Goal: Task Accomplishment & Management: Use online tool/utility

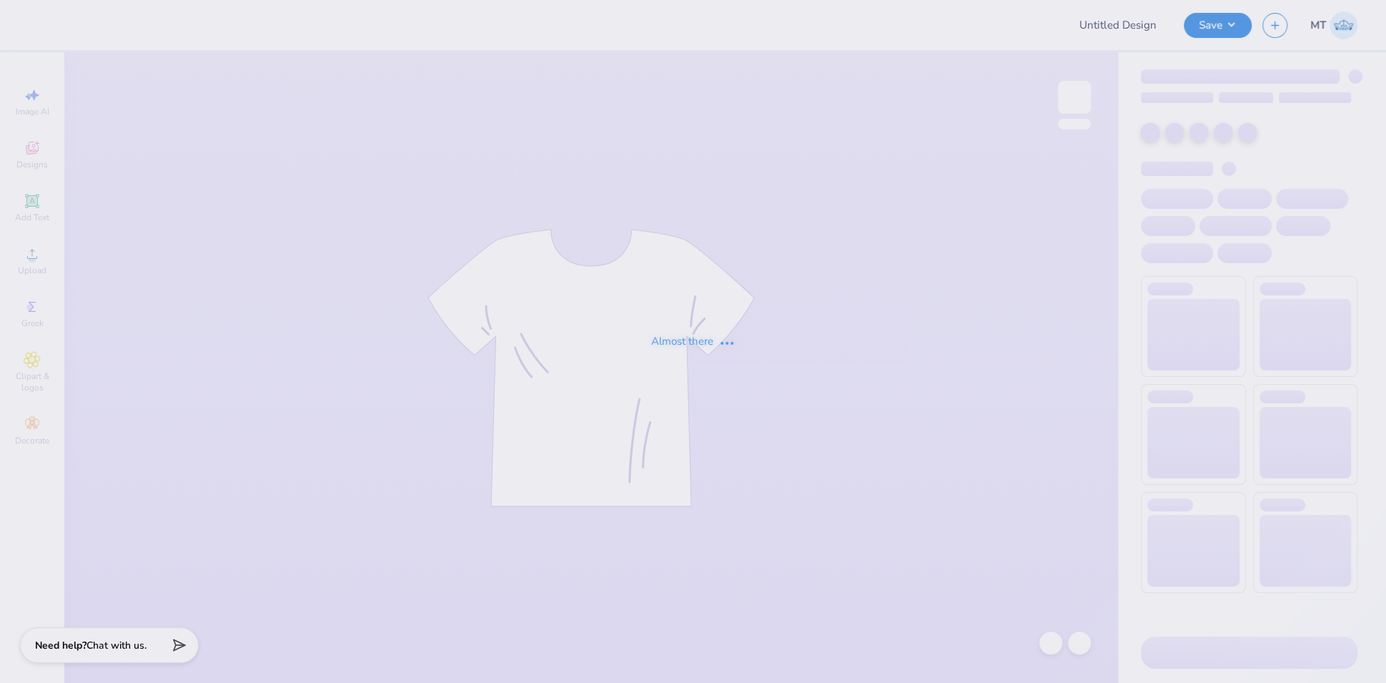
type input "FPS240023"
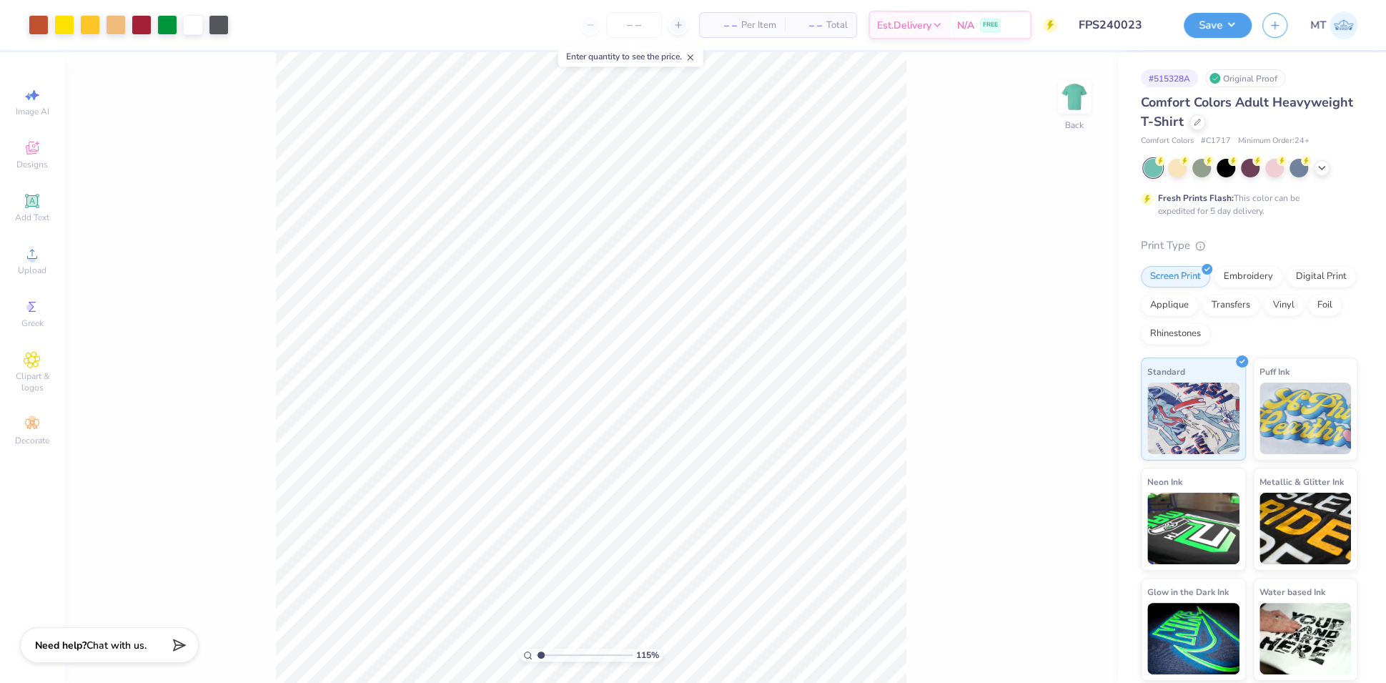
type input "1.89372087173879"
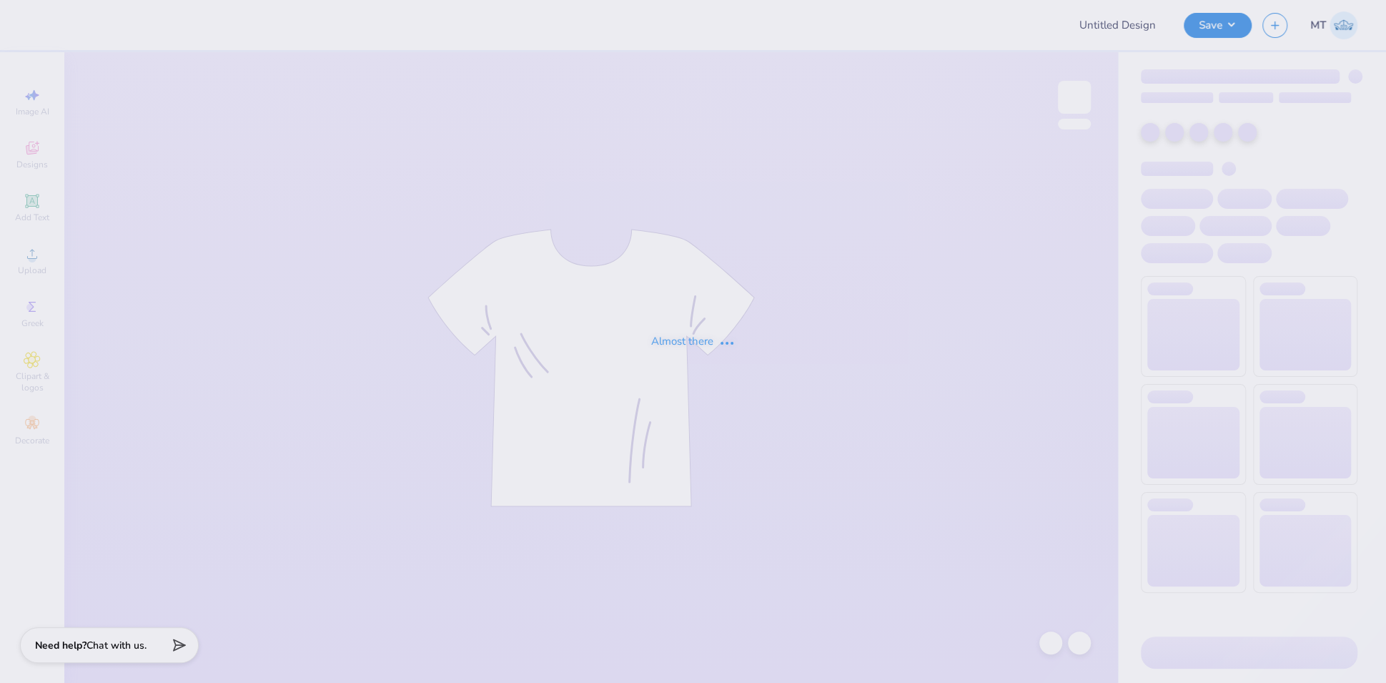
type input "FPS239912"
type input "FPS239913"
